Goal: Transaction & Acquisition: Obtain resource

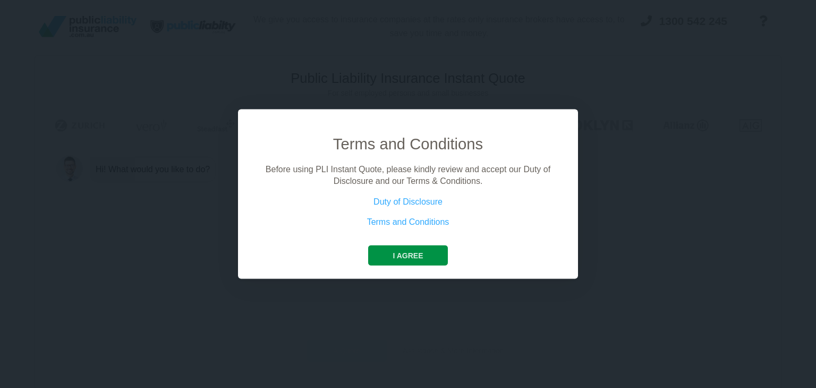
click at [387, 254] on button "I agree" at bounding box center [407, 255] width 79 height 20
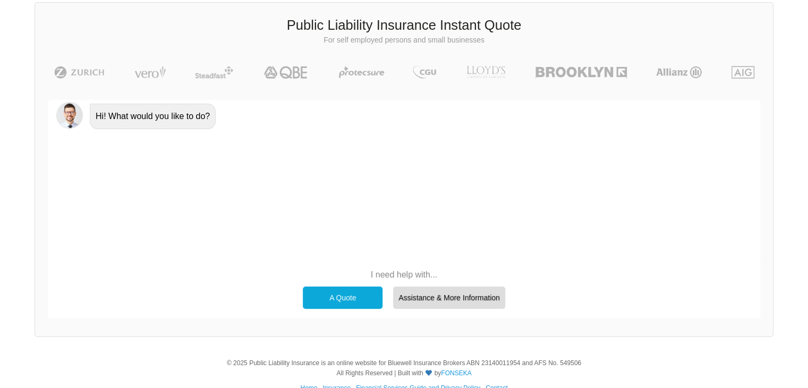
scroll to position [72, 0]
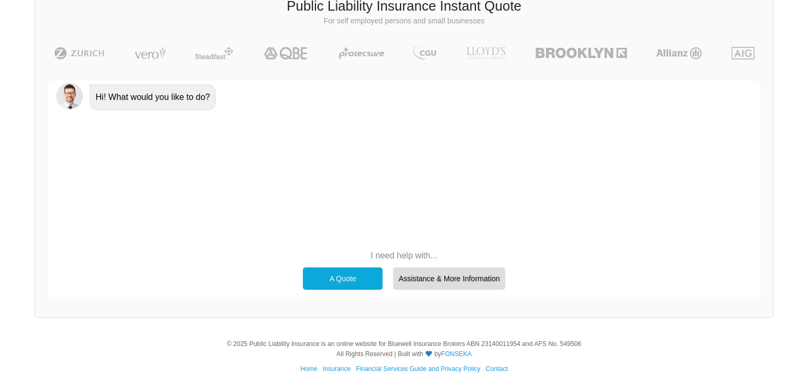
click at [366, 270] on div "A Quote" at bounding box center [343, 278] width 80 height 22
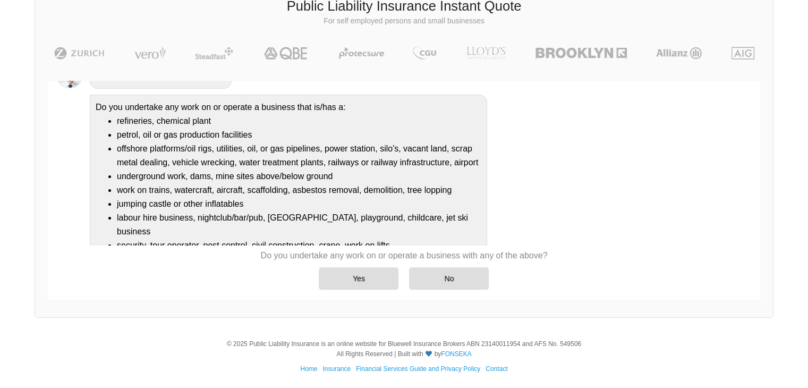
scroll to position [125, 0]
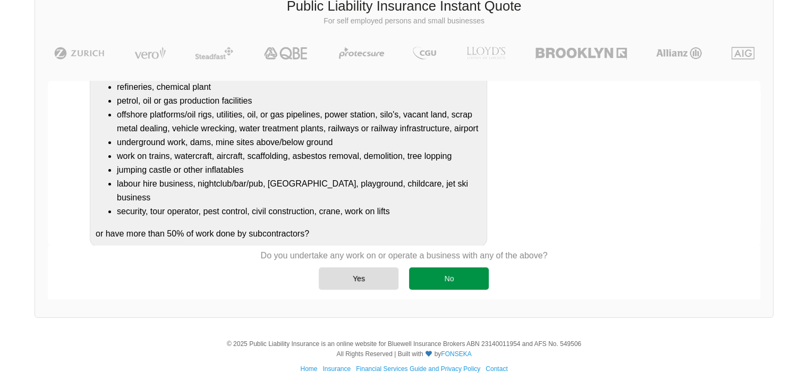
click at [435, 276] on div "No" at bounding box center [449, 278] width 80 height 22
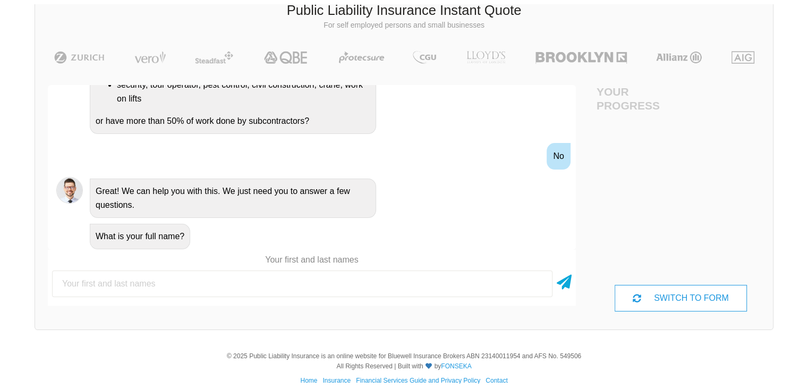
scroll to position [72, 0]
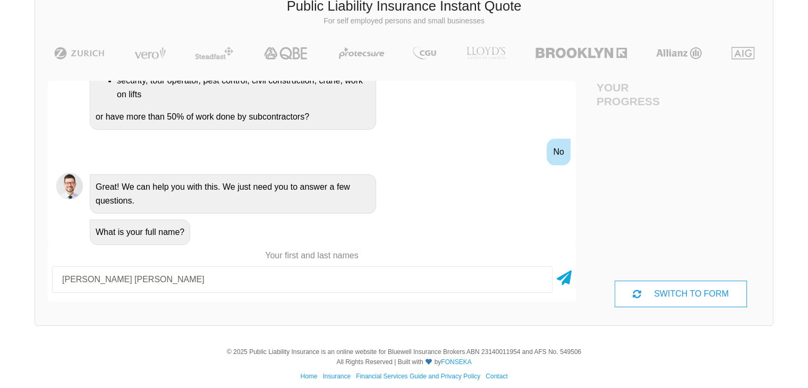
type input "[PERSON_NAME] [PERSON_NAME]"
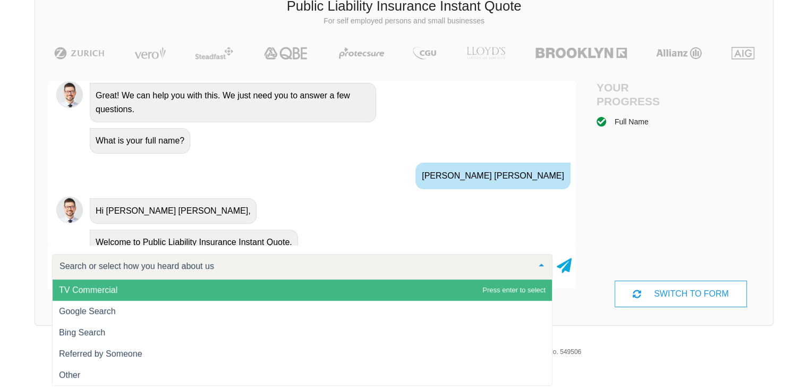
scroll to position [416, 0]
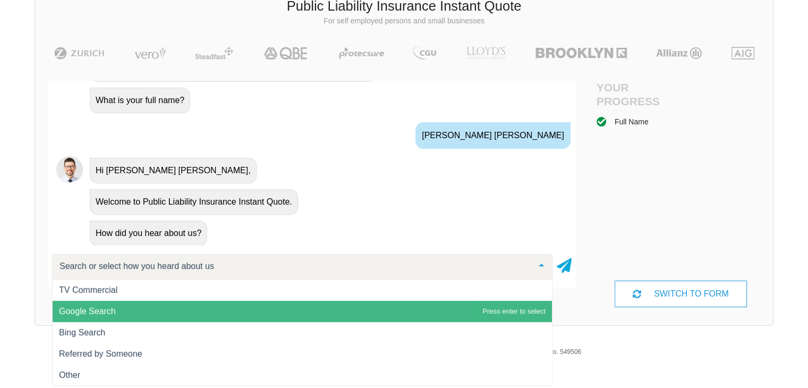
click at [278, 311] on span "Google Search" at bounding box center [303, 311] width 500 height 21
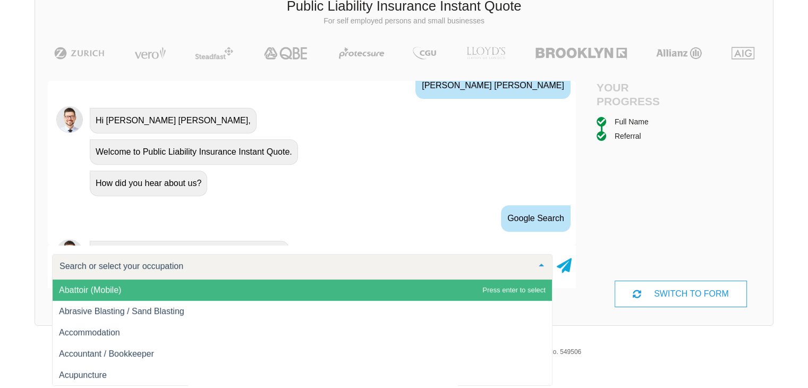
scroll to position [517, 0]
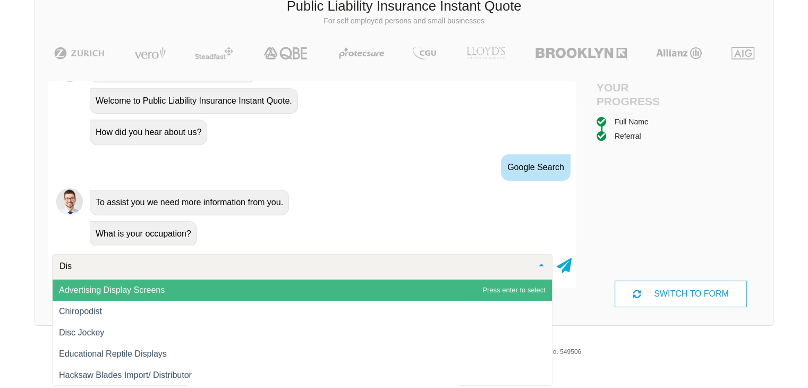
type input "Disc"
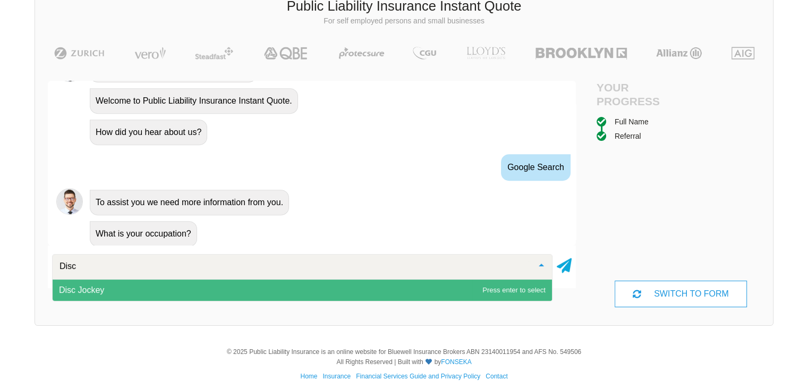
click at [291, 290] on span "Disc Jockey" at bounding box center [303, 290] width 500 height 21
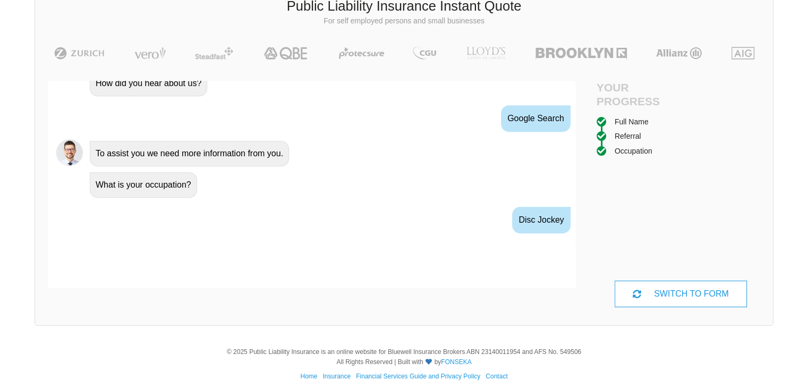
scroll to position [586, 0]
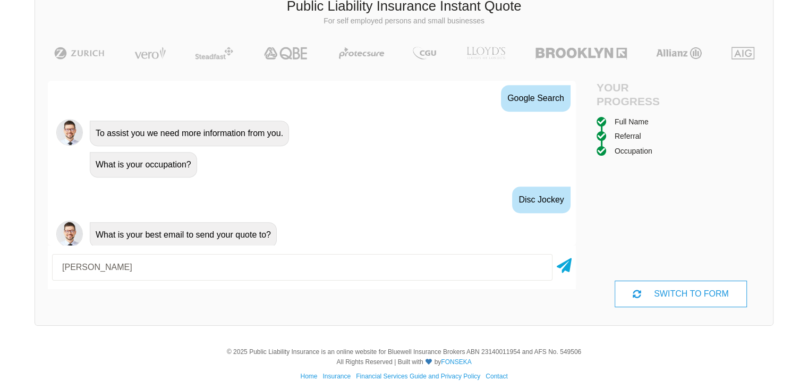
type input "[EMAIL_ADDRESS][DOMAIN_NAME]"
click at [566, 270] on icon at bounding box center [564, 263] width 15 height 19
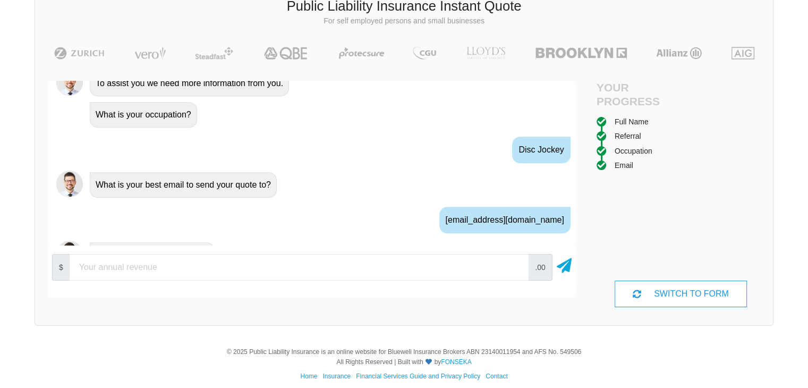
scroll to position [655, 0]
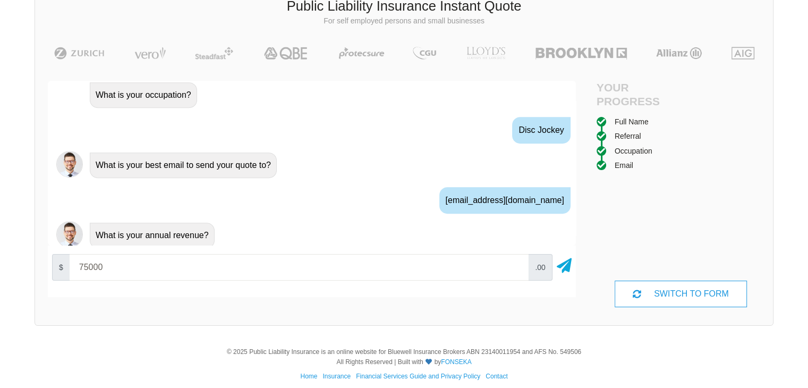
click at [87, 261] on input "75000" at bounding box center [299, 267] width 459 height 27
type input "60000"
click at [565, 264] on icon at bounding box center [564, 263] width 15 height 19
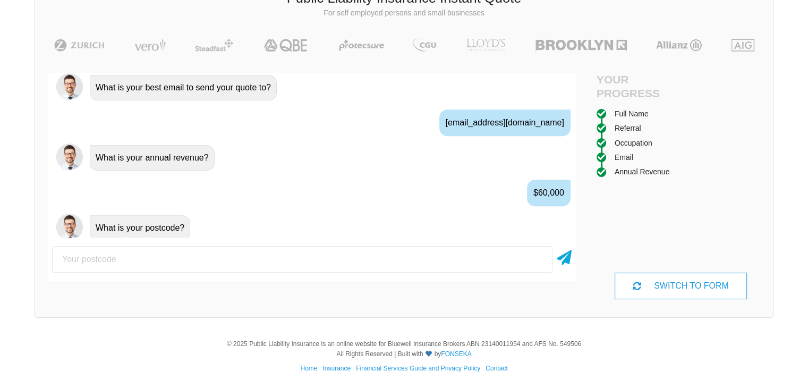
scroll to position [81, 0]
type input "3228"
click at [569, 259] on icon at bounding box center [564, 255] width 15 height 19
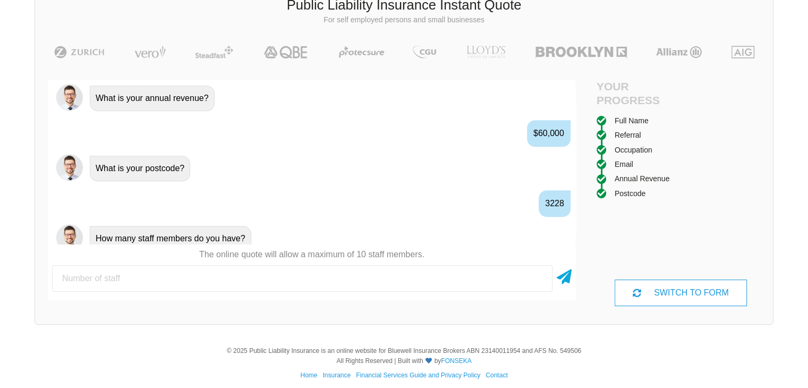
scroll to position [794, 0]
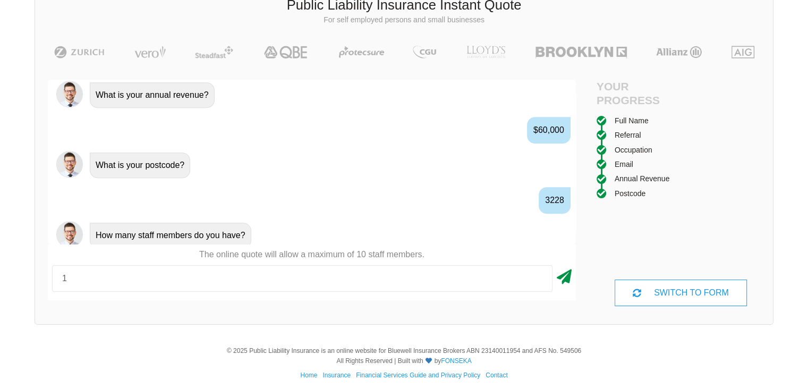
type input "1"
click at [565, 271] on icon at bounding box center [564, 274] width 15 height 19
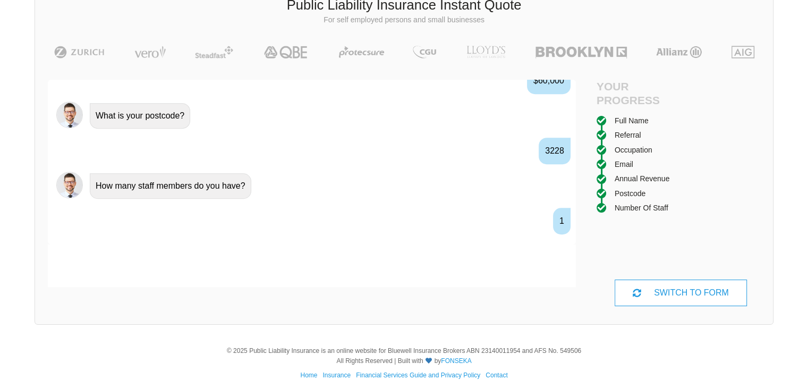
scroll to position [864, 0]
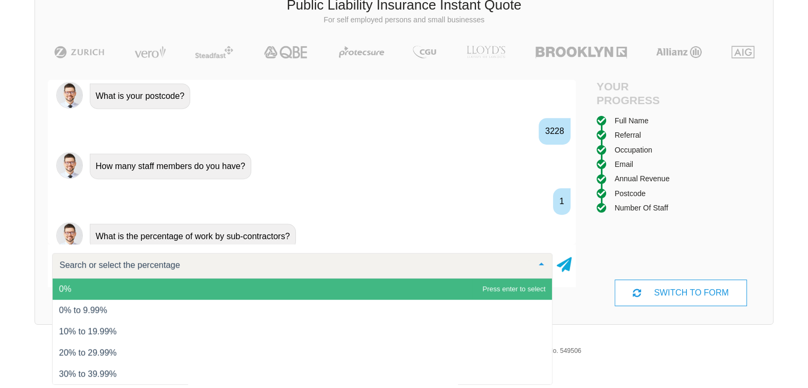
click at [332, 287] on span "0%" at bounding box center [303, 288] width 500 height 21
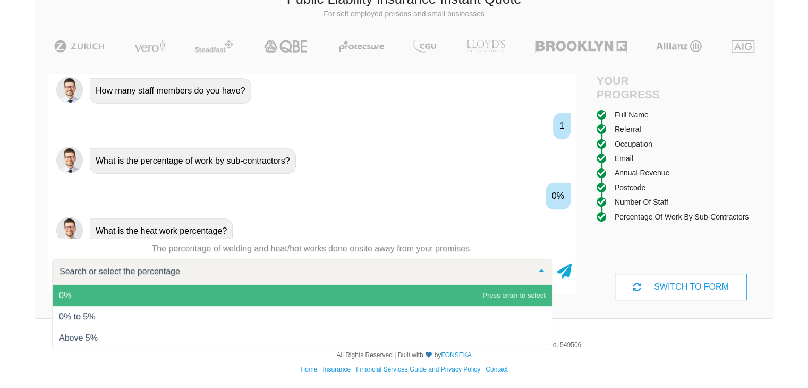
scroll to position [81, 0]
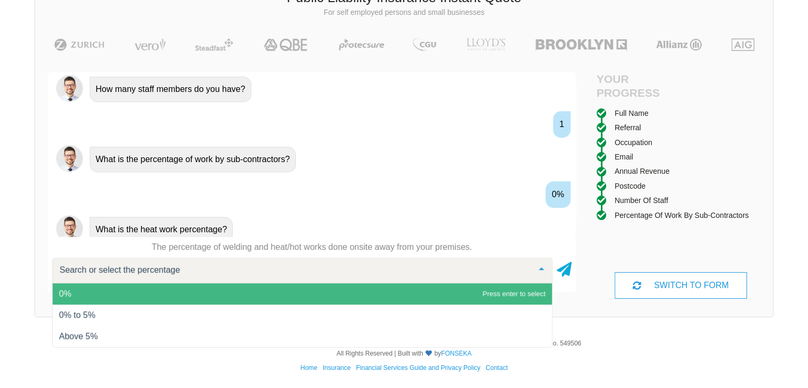
click at [73, 292] on span "0%" at bounding box center [303, 293] width 500 height 21
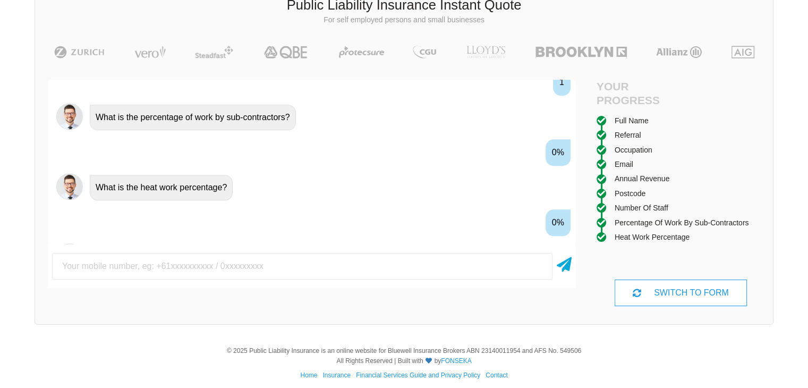
scroll to position [1003, 0]
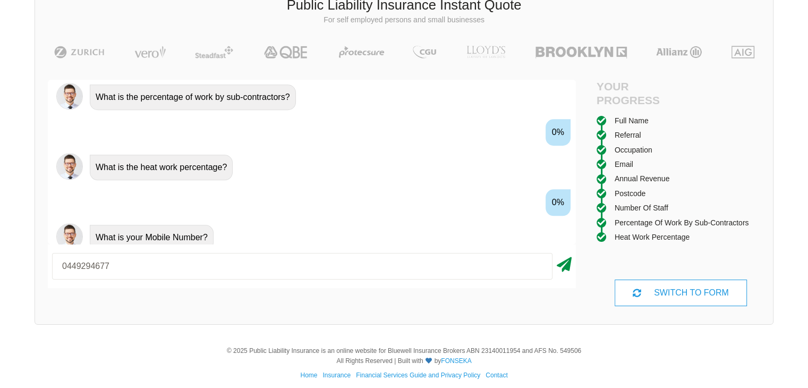
type input "0449294677"
click at [565, 266] on icon at bounding box center [564, 262] width 15 height 19
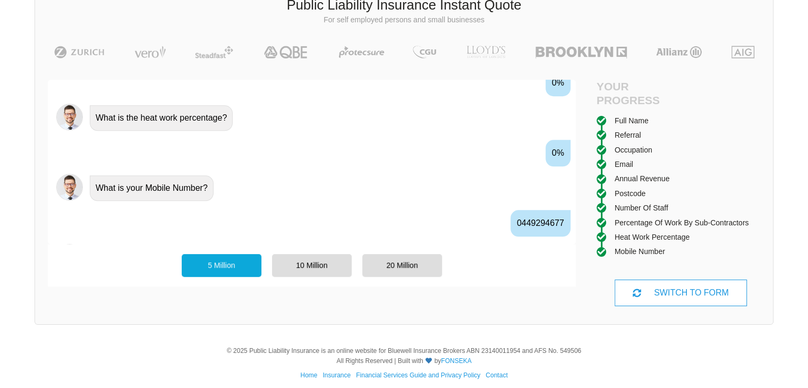
scroll to position [1072, 0]
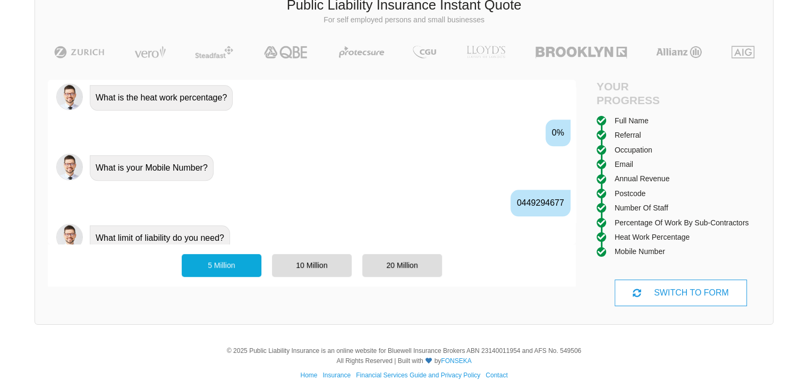
click at [200, 267] on div "5 Million" at bounding box center [222, 265] width 80 height 22
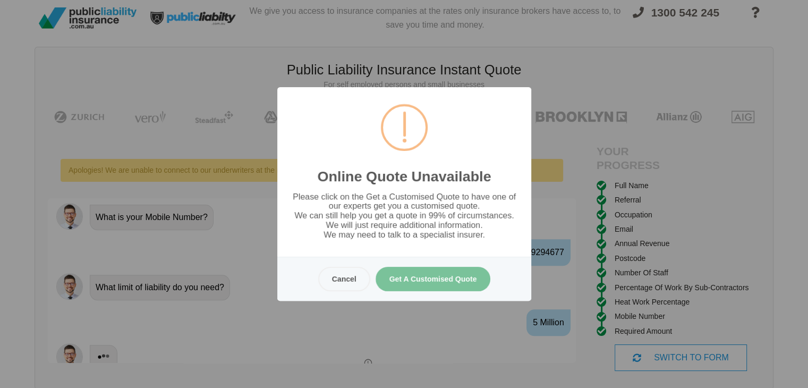
scroll to position [0, 0]
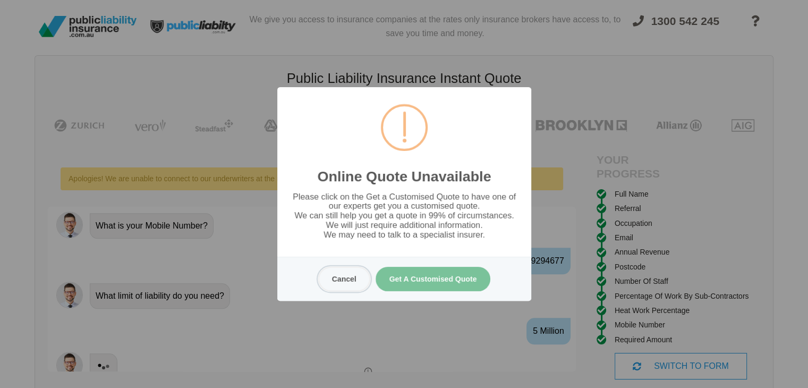
click at [342, 279] on button "Cancel" at bounding box center [344, 279] width 52 height 24
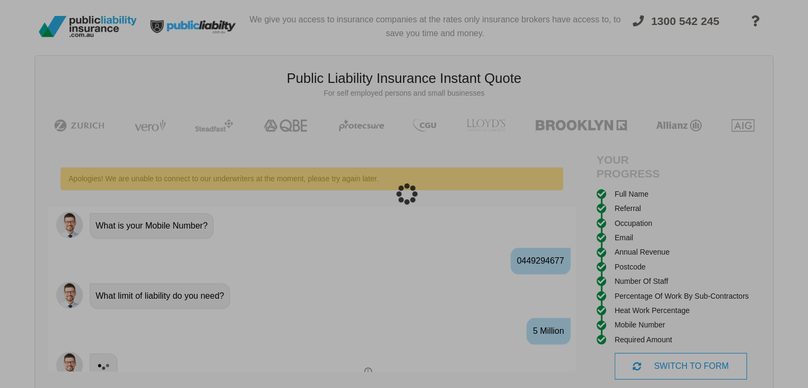
scroll to position [27, 0]
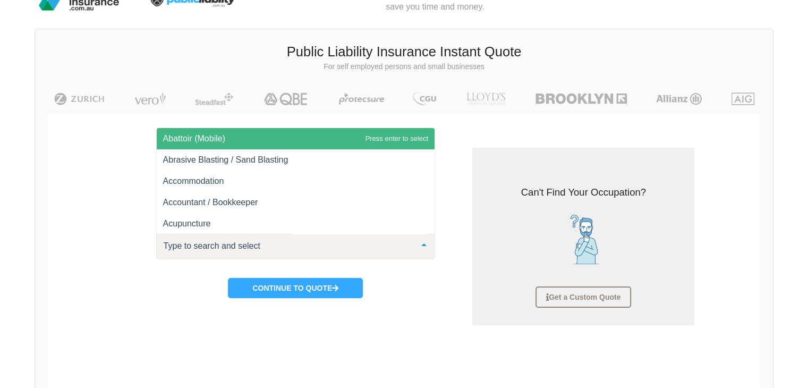
click at [330, 251] on div at bounding box center [296, 247] width 280 height 26
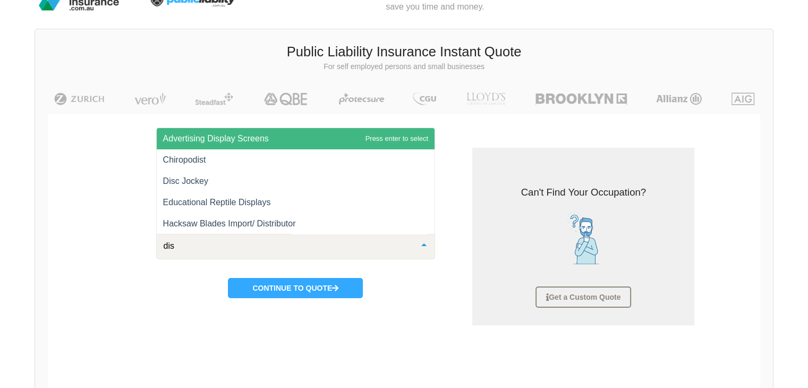
type input "disc"
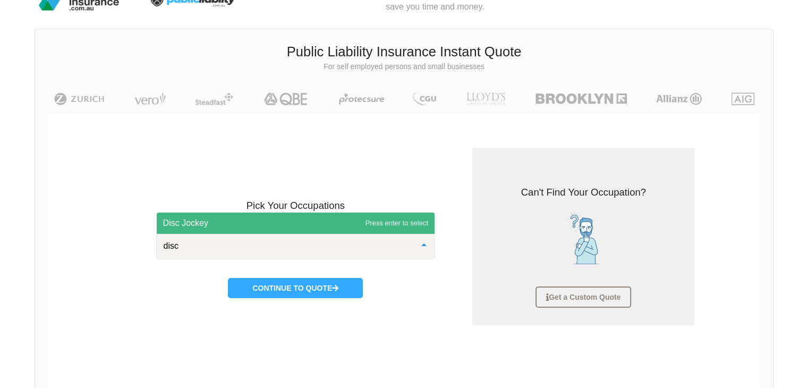
click at [308, 230] on span "Disc Jockey" at bounding box center [296, 223] width 278 height 21
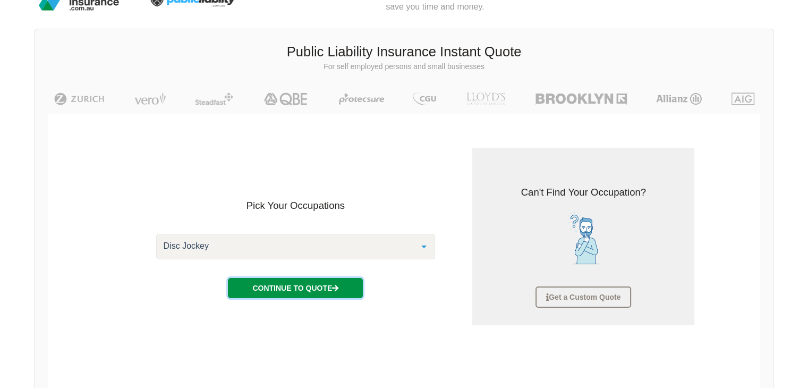
click at [298, 289] on button "Continue to Quote" at bounding box center [295, 288] width 135 height 20
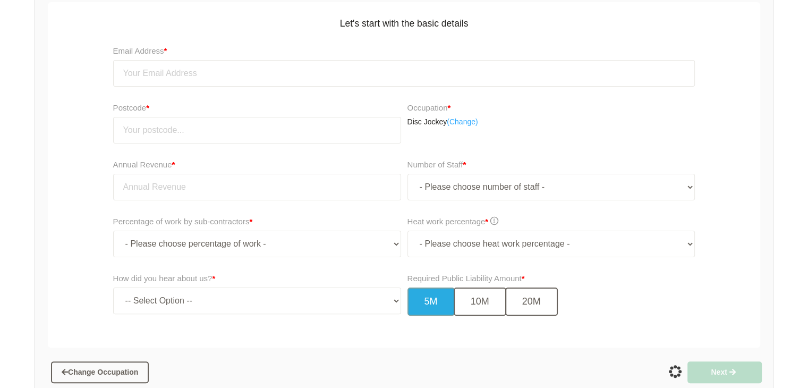
scroll to position [198, 0]
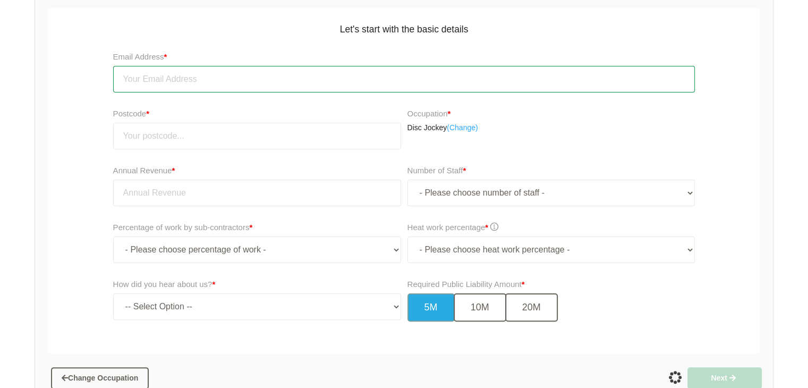
click at [259, 79] on input "email" at bounding box center [404, 79] width 582 height 27
type input "[EMAIL_ADDRESS][DOMAIN_NAME]"
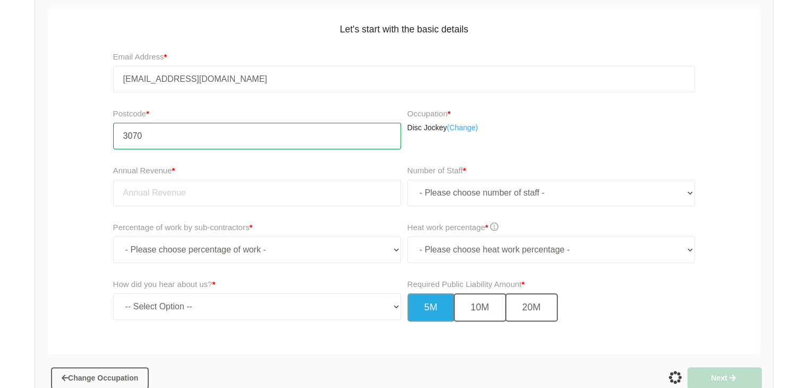
click at [230, 129] on input "3070" at bounding box center [257, 136] width 288 height 27
type input "3228"
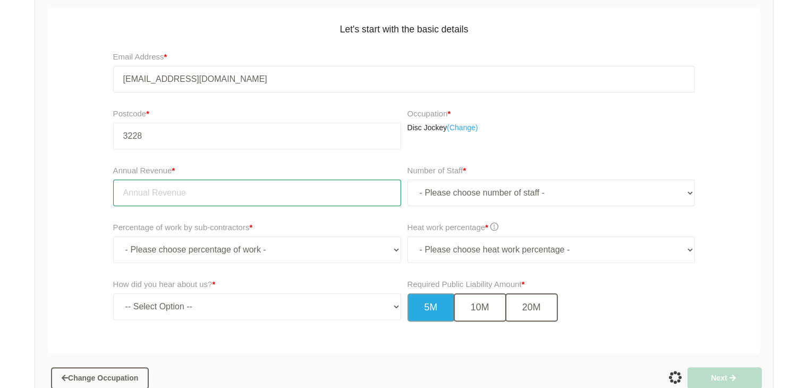
click at [204, 194] on input "tel" at bounding box center [257, 193] width 288 height 27
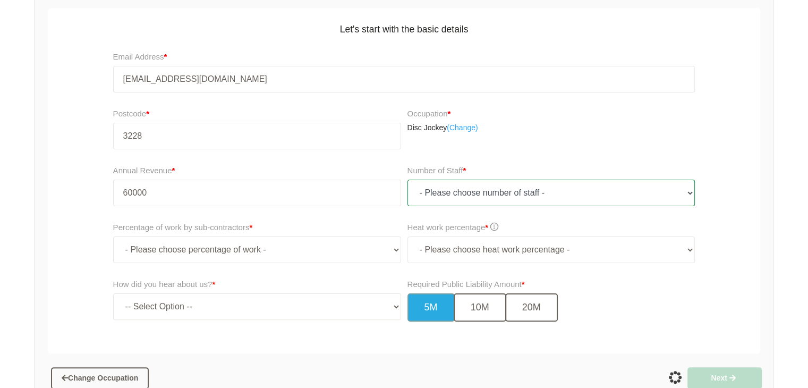
type input "60,000.00"
click at [488, 188] on select "- Please choose number of staff - 1 2 3 4 5 6 7 8 9 10 11+" at bounding box center [552, 193] width 288 height 27
select select "1"
click at [408, 180] on select "- Please choose number of staff - 1 2 3 4 5 6 7 8 9 10 11+" at bounding box center [552, 193] width 288 height 27
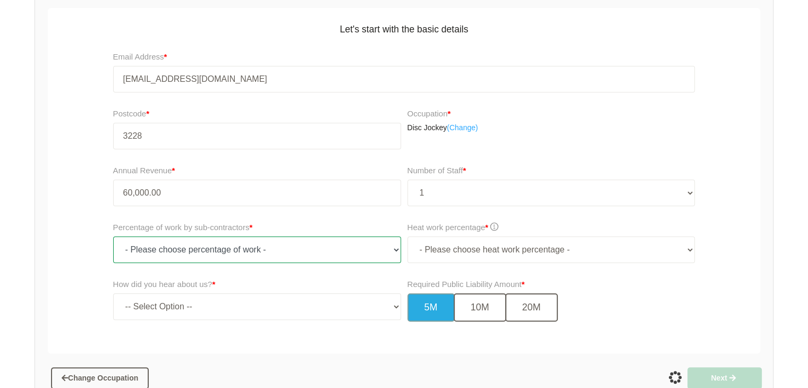
click at [342, 251] on select "- Please choose percentage of work - 0% 0 to 9.99% 10% to 19.99% 20% to 29.99% …" at bounding box center [257, 249] width 288 height 27
select select "0"
click at [113, 236] on select "- Please choose percentage of work - 0% 0 to 9.99% 10% to 19.99% 20% to 29.99% …" at bounding box center [257, 249] width 288 height 27
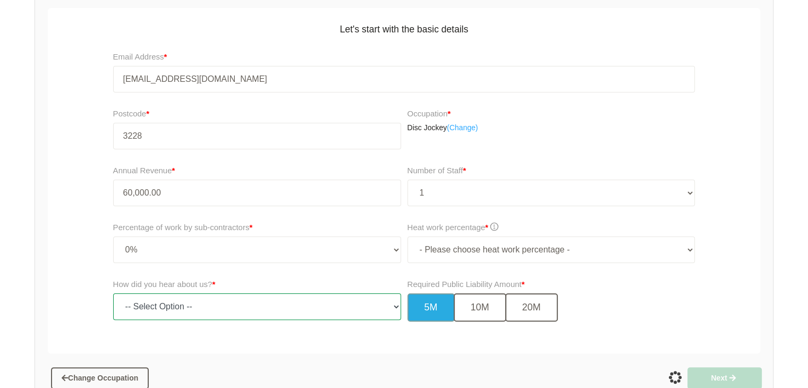
click at [278, 303] on select "-- Select Option -- TV Commercial Google Search Bing Search Referred by Someone…" at bounding box center [257, 306] width 288 height 27
select select "google"
click at [113, 293] on select "-- Select Option -- TV Commercial Google Search Bing Search Referred by Someone…" at bounding box center [257, 306] width 288 height 27
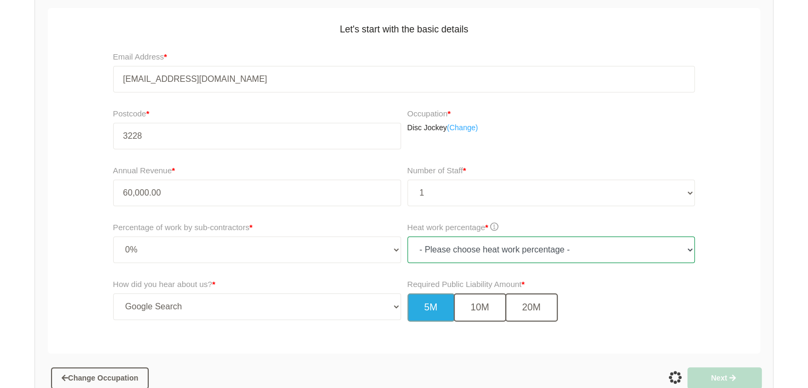
click at [444, 255] on select "- Please choose heat work percentage - 0% 0 to 5% Above 5%" at bounding box center [552, 249] width 288 height 27
select select "0"
click at [408, 236] on select "- Please choose heat work percentage - 0% 0 to 5% Above 5%" at bounding box center [552, 249] width 288 height 27
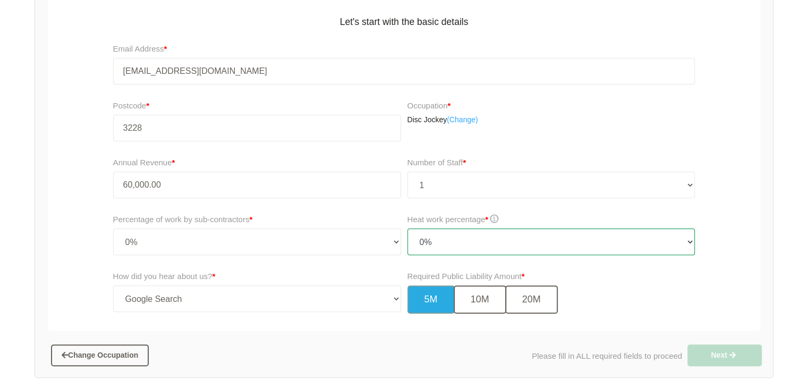
scroll to position [317, 0]
